Goal: Transaction & Acquisition: Purchase product/service

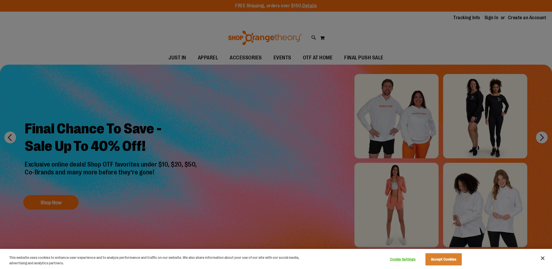
type input "**********"
click at [438, 256] on button "Accept Cookies" at bounding box center [443, 259] width 36 height 12
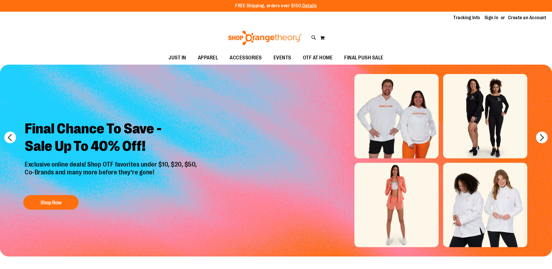
click at [367, 120] on img "Slide 1 of 6" at bounding box center [276, 161] width 552 height 192
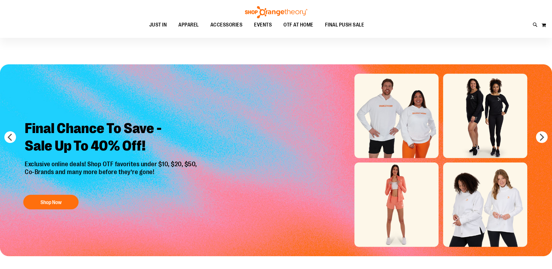
scroll to position [58, 0]
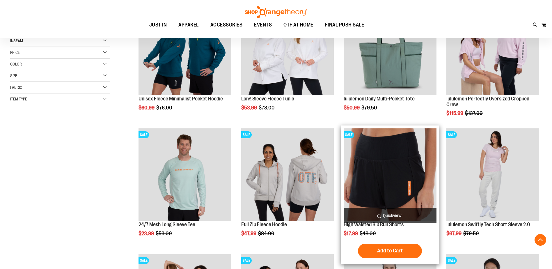
scroll to position [58, 0]
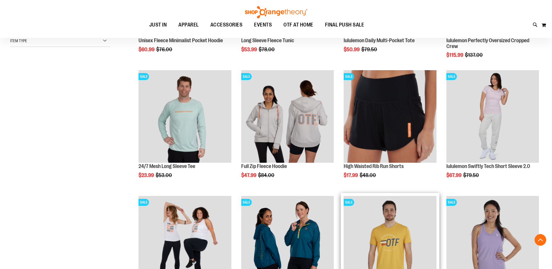
scroll to position [232, 0]
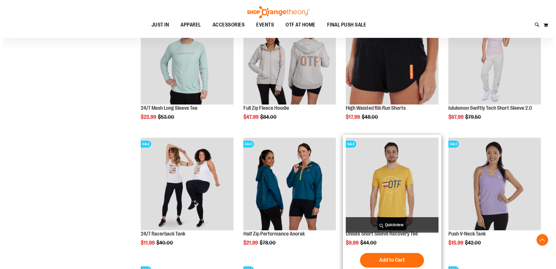
scroll to position [203, 0]
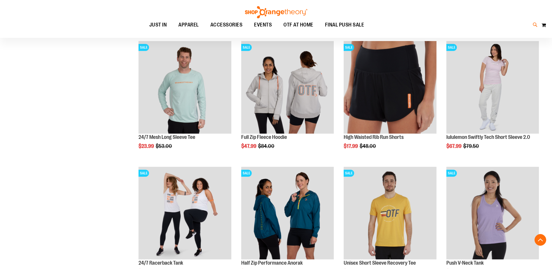
type input "**********"
click at [533, 24] on icon at bounding box center [535, 25] width 5 height 7
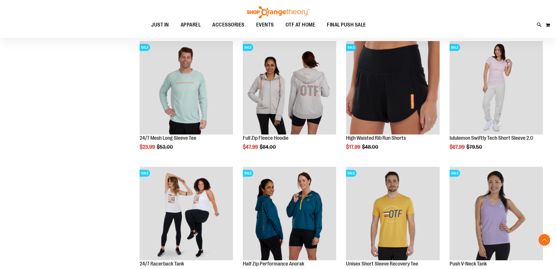
type input "*"
click at [489, 33] on button "submit" at bounding box center [488, 33] width 17 height 17
click at [491, 33] on button "submit" at bounding box center [488, 33] width 17 height 17
type input "*****"
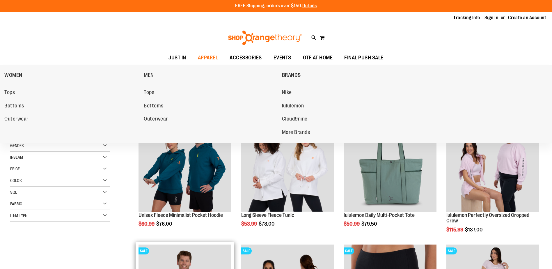
scroll to position [203, 0]
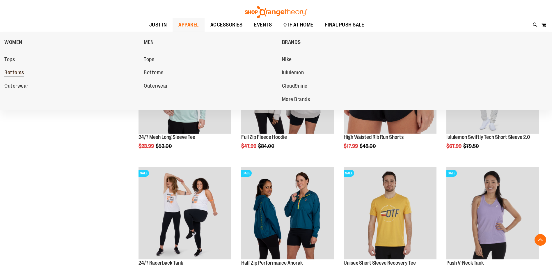
type input "**********"
click at [16, 72] on span "Bottoms" at bounding box center [14, 73] width 20 height 7
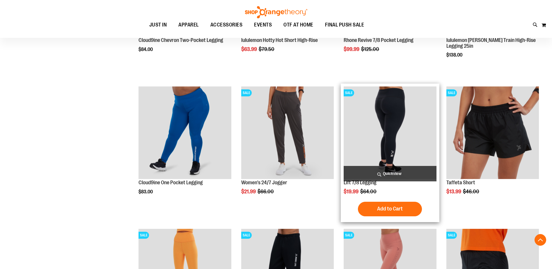
scroll to position [233, 0]
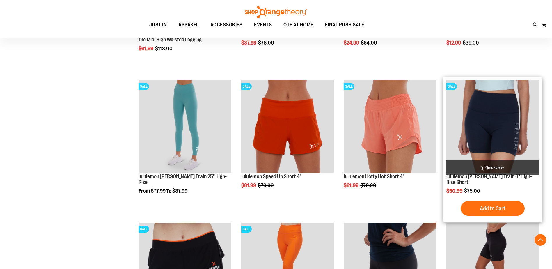
scroll to position [524, 0]
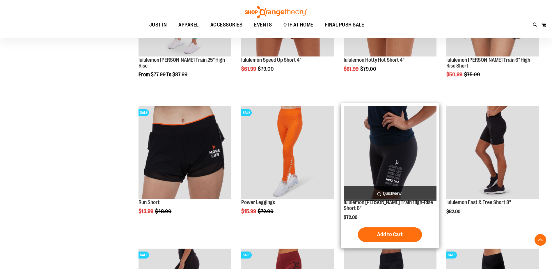
scroll to position [553, 0]
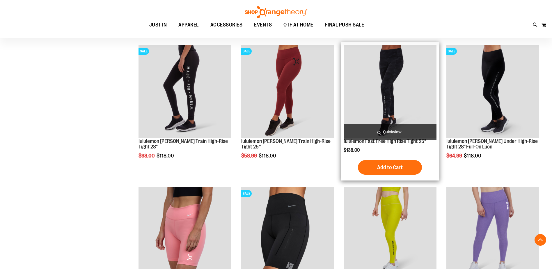
scroll to position [698, 0]
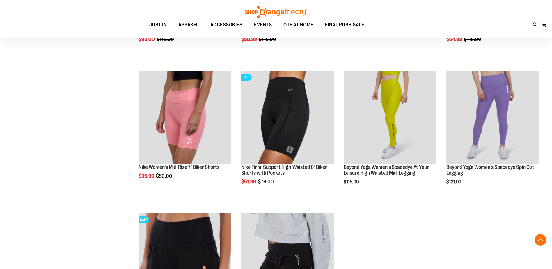
scroll to position [989, 0]
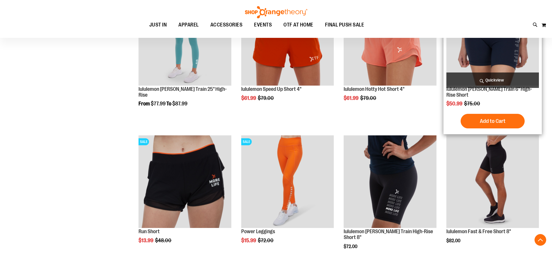
scroll to position [524, 0]
